Goal: Navigation & Orientation: Understand site structure

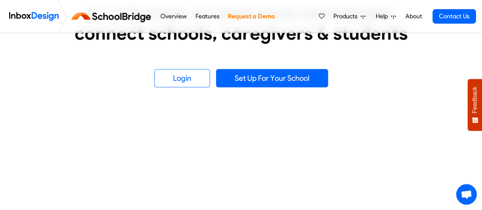
scroll to position [267, 0]
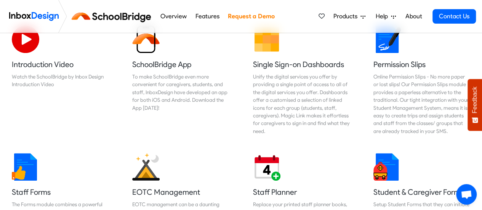
click at [411, 18] on link "About" at bounding box center [413, 16] width 21 height 15
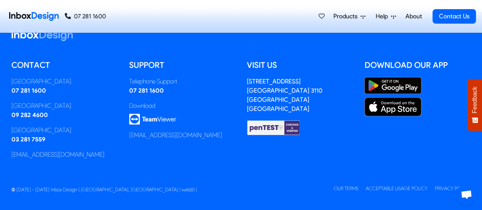
scroll to position [250, 0]
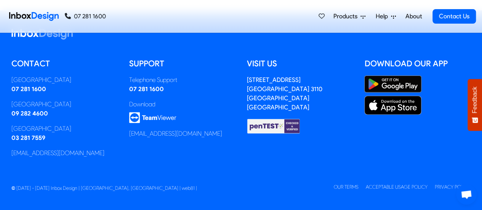
click at [440, 182] on small "© [DATE] - [DATE] Inbox Design | [GEOGRAPHIC_DATA], [GEOGRAPHIC_DATA] | web81 |…" at bounding box center [241, 187] width 471 height 10
click at [440, 185] on link "Privacy Policy" at bounding box center [453, 187] width 36 height 6
